Goal: Information Seeking & Learning: Learn about a topic

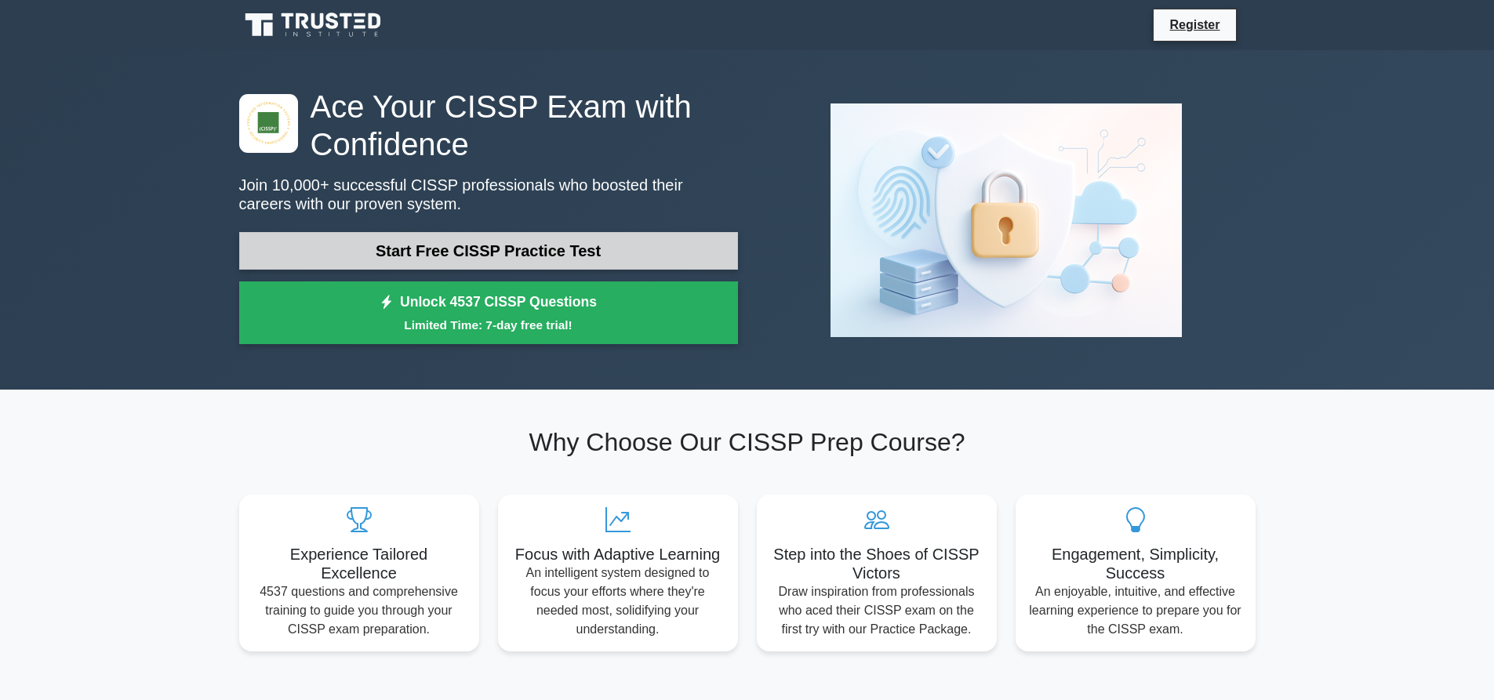
click at [631, 245] on link "Start Free CISSP Practice Test" at bounding box center [488, 251] width 499 height 38
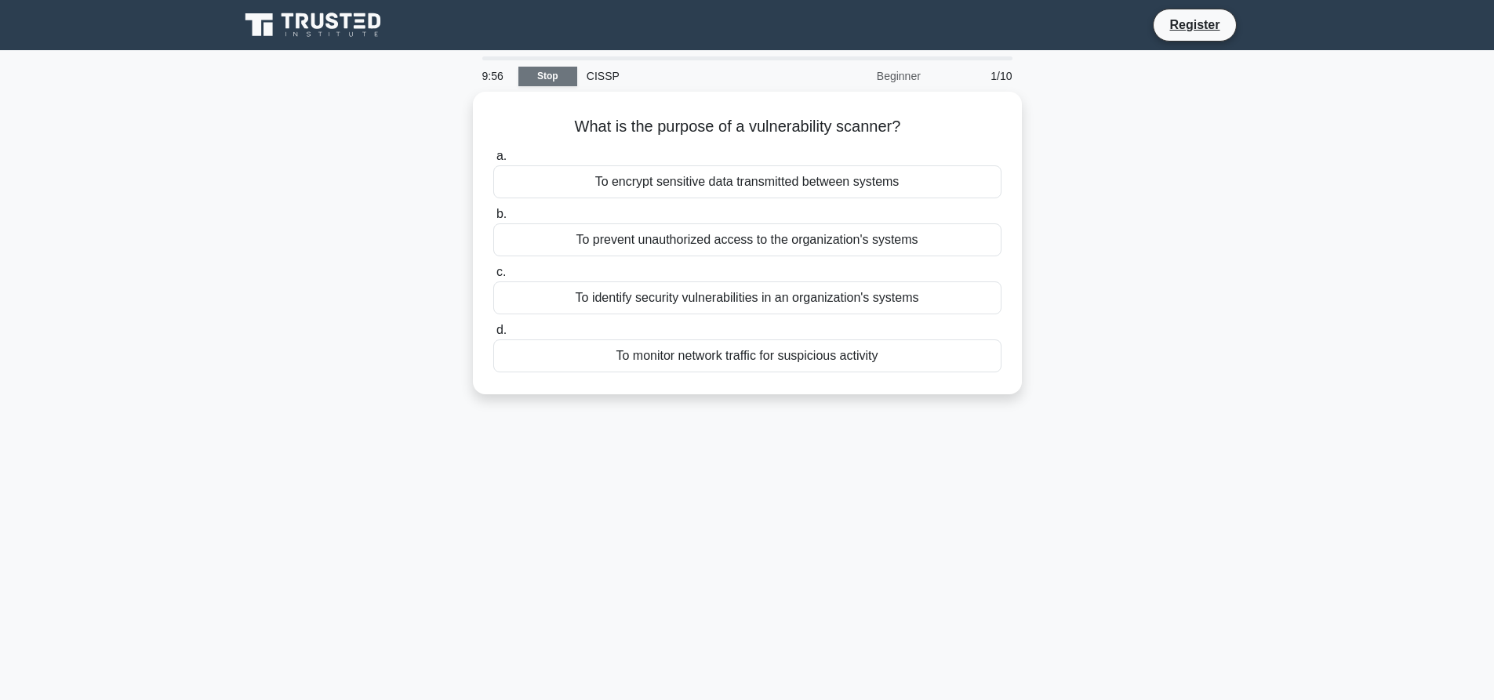
click at [532, 78] on link "Stop" at bounding box center [547, 77] width 59 height 20
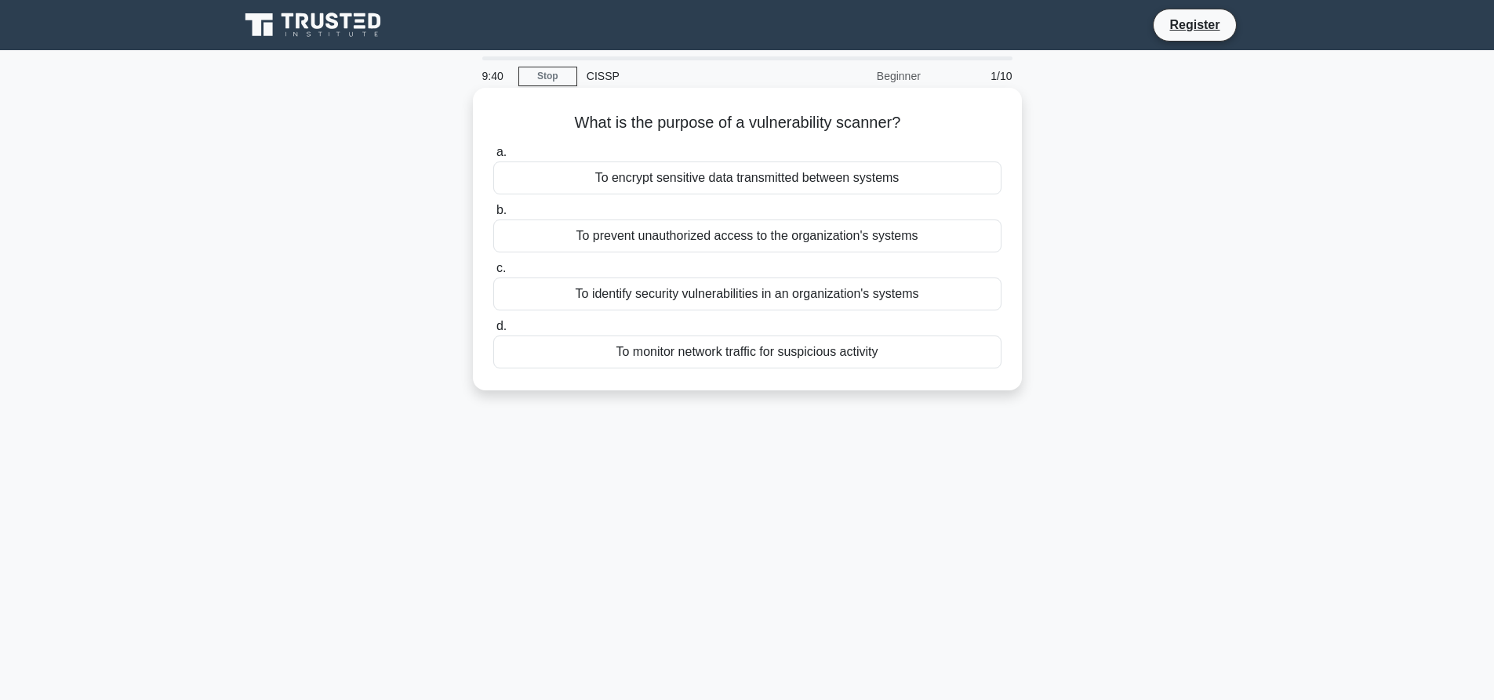
click at [825, 289] on div "To identify security vulnerabilities in an organization's systems" at bounding box center [747, 294] width 508 height 33
click at [493, 274] on input "c. To identify security vulnerabilities in an organization's systems" at bounding box center [493, 269] width 0 height 10
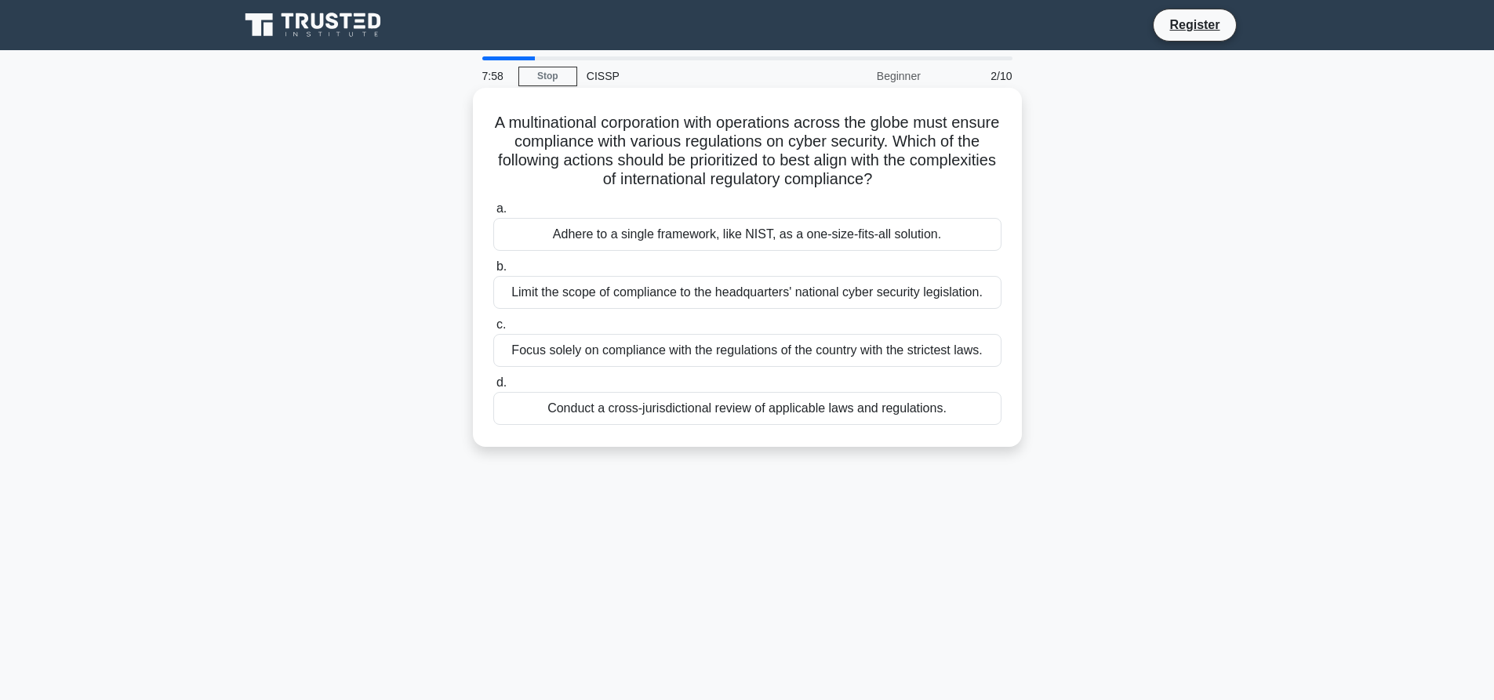
click at [718, 367] on div "Focus solely on compliance with the regulations of the country with the stricte…" at bounding box center [747, 350] width 508 height 33
click at [493, 330] on input "c. Focus solely on compliance with the regulations of the country with the stri…" at bounding box center [493, 325] width 0 height 10
